Goal: Task Accomplishment & Management: Use online tool/utility

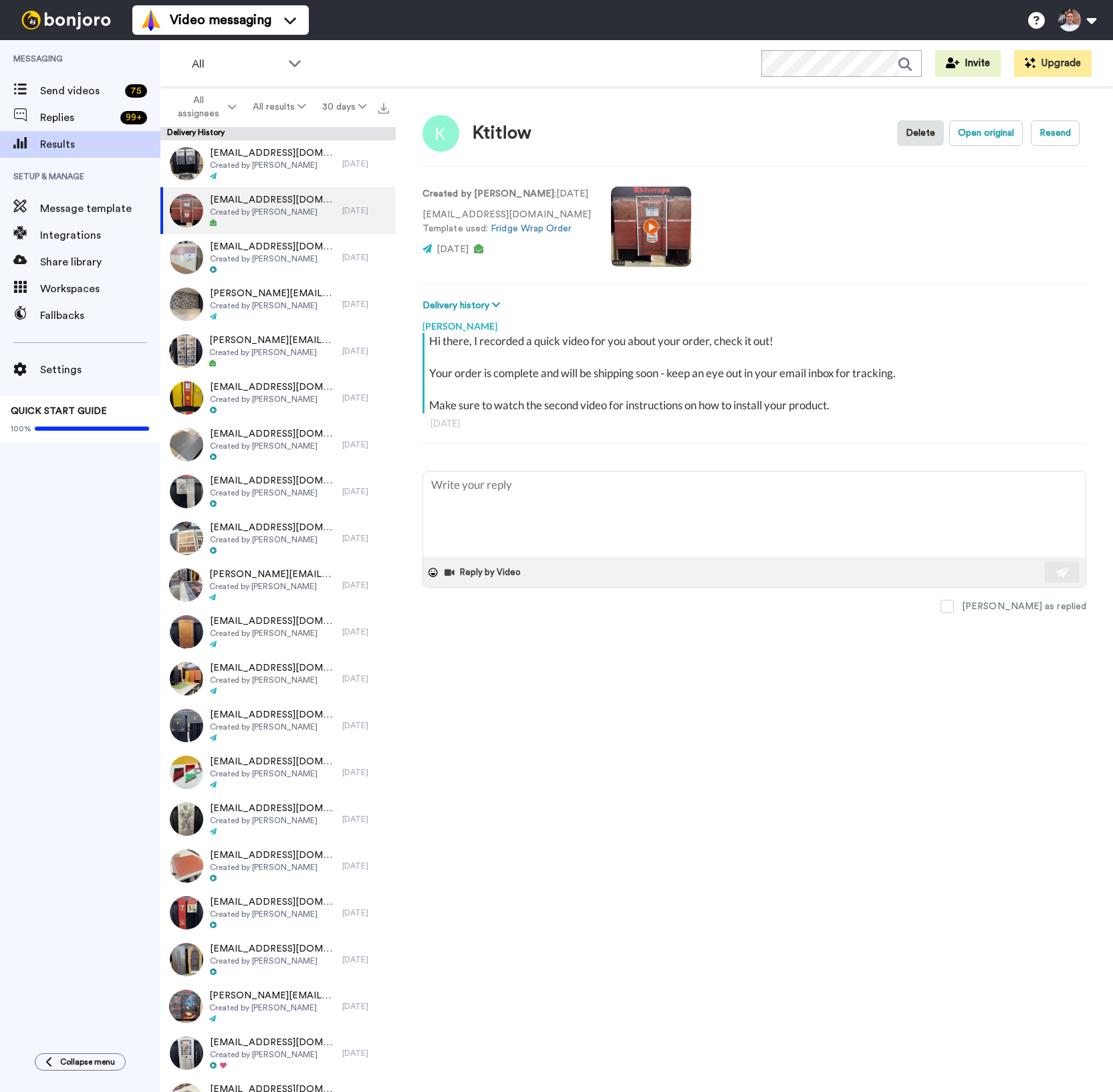
type textarea "x"
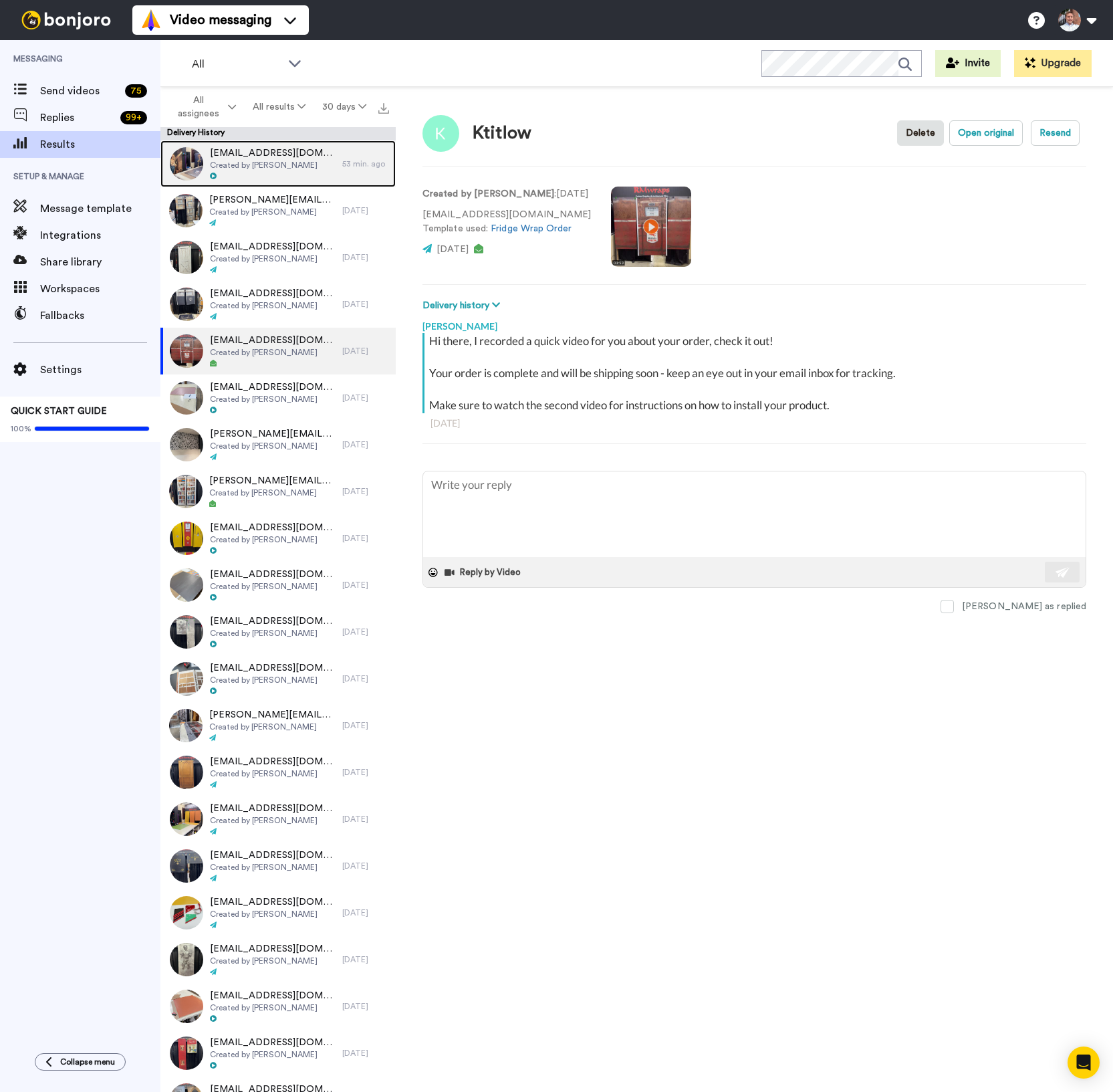
click at [289, 163] on span "Created by [PERSON_NAME]" at bounding box center [273, 165] width 126 height 11
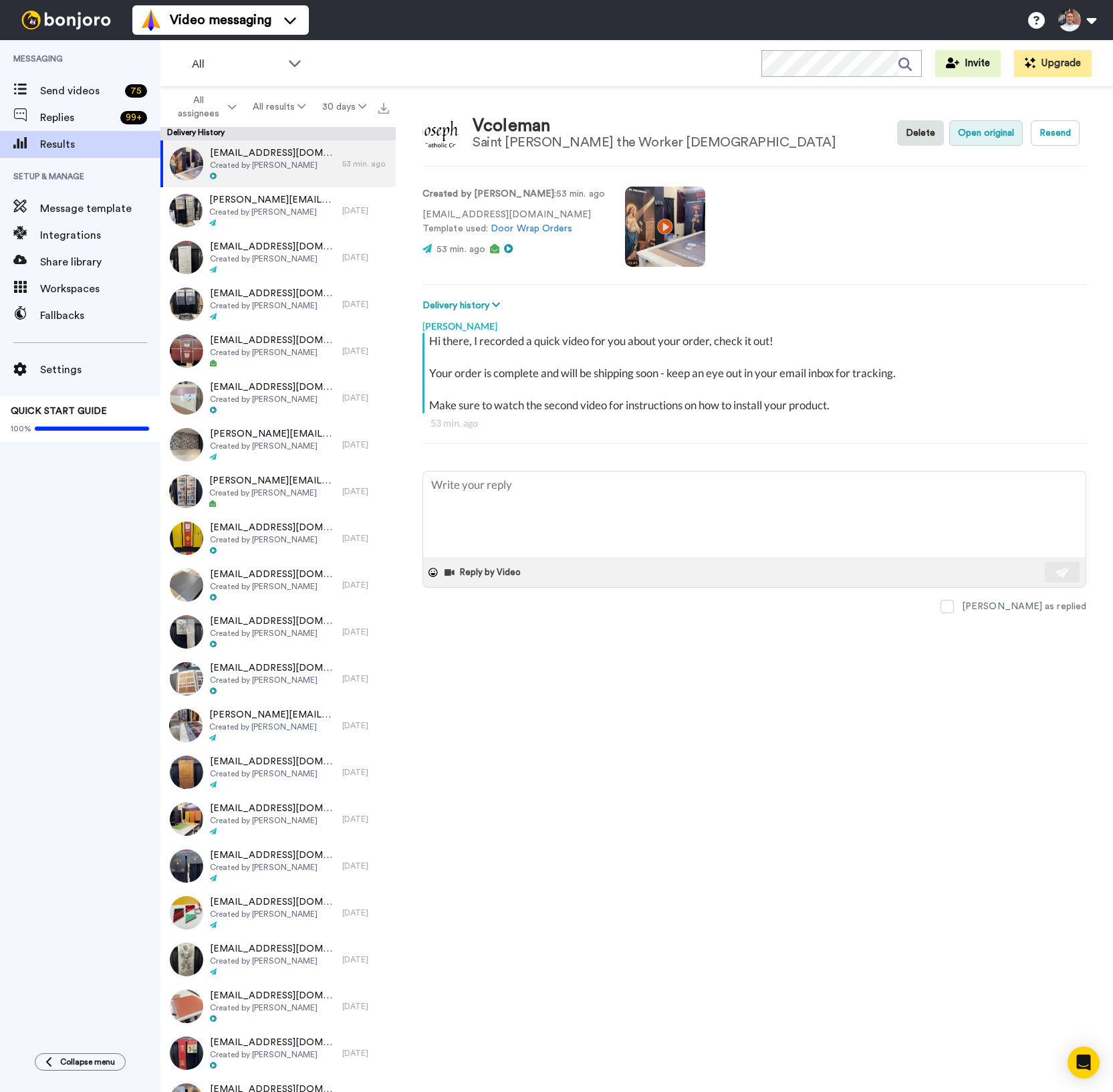
click at [974, 137] on button "Open original" at bounding box center [986, 133] width 74 height 25
click at [286, 164] on span "Created by [PERSON_NAME]" at bounding box center [273, 165] width 126 height 11
type textarea "x"
